Goal: Check status

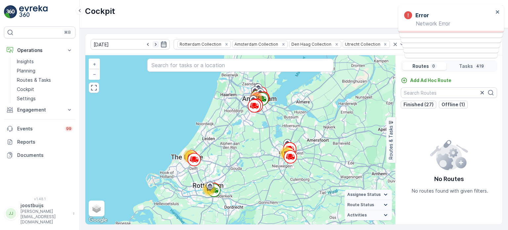
click at [152, 45] on icon "button" at bounding box center [155, 44] width 7 height 7
type input "[DATE]"
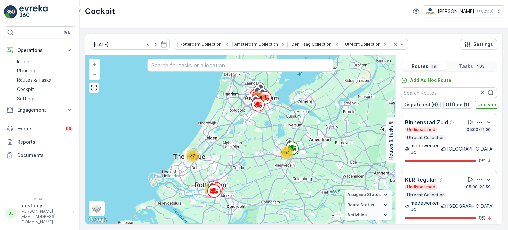
click at [417, 106] on p "Dispatched (6)" at bounding box center [421, 104] width 34 height 7
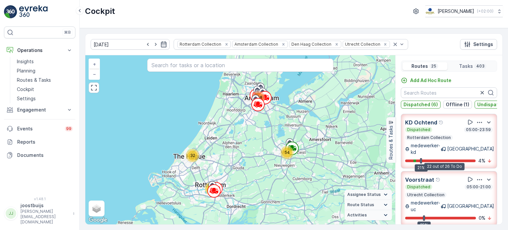
scroll to position [99, 0]
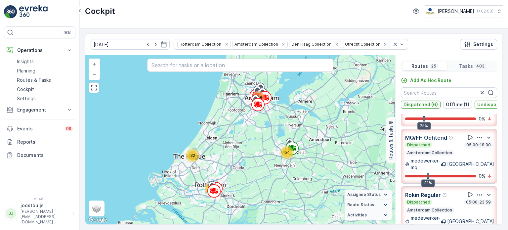
click at [425, 104] on p "Dispatched (6)" at bounding box center [421, 104] width 34 height 7
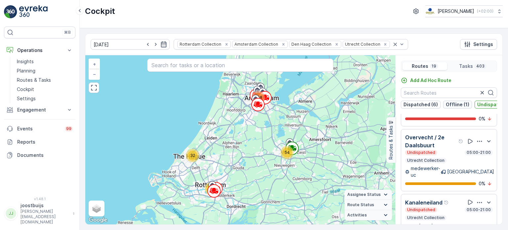
click at [453, 103] on p "Offline (1)" at bounding box center [457, 104] width 23 height 7
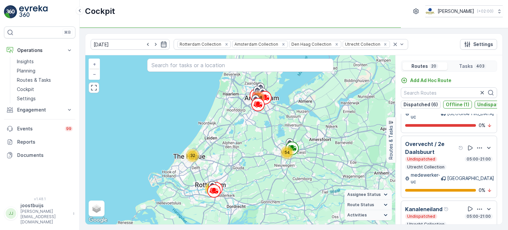
click at [478, 102] on p "Undispatched (19)" at bounding box center [498, 104] width 43 height 7
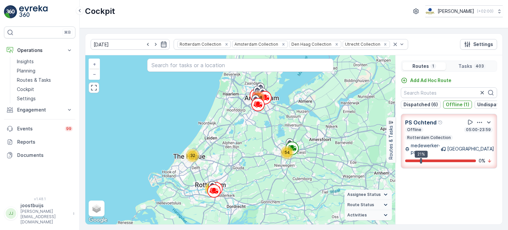
click at [441, 185] on div "Add Ad Hoc Route Dispatched (6) Offline (1) Undispatched (19) Upcoming (1) PS O…" at bounding box center [449, 148] width 107 height 142
click at [456, 103] on p "Offline (1)" at bounding box center [457, 104] width 23 height 7
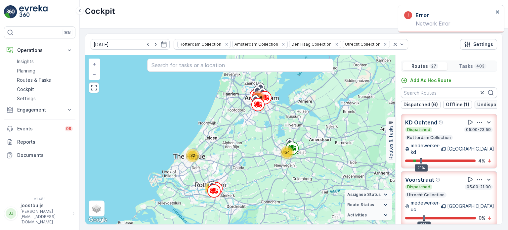
click at [487, 106] on p "Undispatched (19)" at bounding box center [498, 104] width 43 height 7
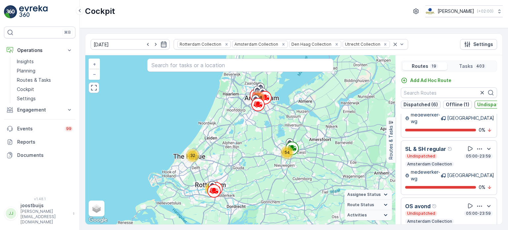
click at [408, 103] on p "Dispatched (6)" at bounding box center [421, 104] width 34 height 7
